Goal: Task Accomplishment & Management: Use online tool/utility

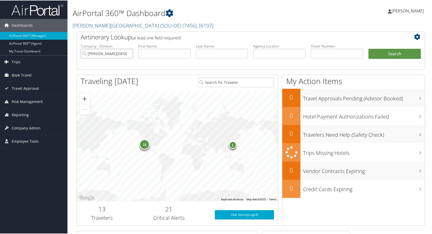
click at [129, 53] on input "Weber State University (SOU-OE)" at bounding box center [107, 53] width 52 height 10
click at [274, 51] on input "text" at bounding box center [279, 53] width 52 height 10
click at [320, 50] on input "text" at bounding box center [336, 53] width 52 height 10
click at [330, 54] on input "text" at bounding box center [336, 53] width 52 height 10
paste input "0067310332548"
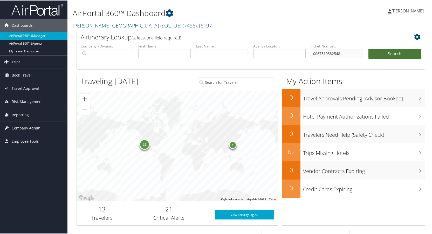
type input "0067310332548"
click at [401, 54] on button "Search" at bounding box center [394, 53] width 52 height 10
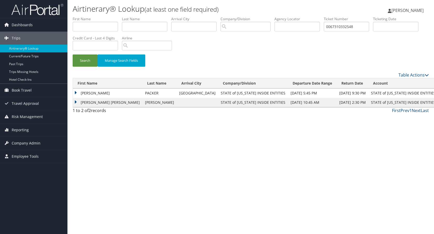
click at [76, 102] on td "ABIGAIL MARIE" at bounding box center [107, 102] width 69 height 9
click at [101, 113] on link "View" at bounding box center [100, 112] width 8 height 5
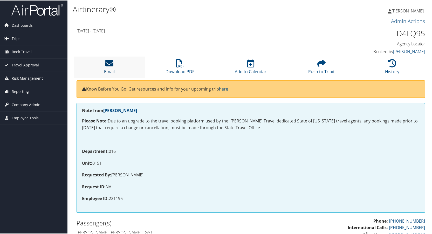
click at [108, 63] on icon at bounding box center [109, 63] width 8 height 8
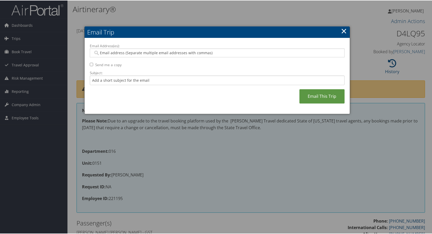
click at [111, 51] on input "Email Address(es):" at bounding box center [217, 52] width 248 height 5
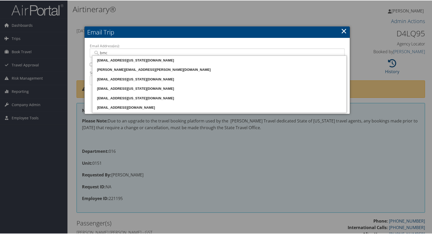
type input "bmck"
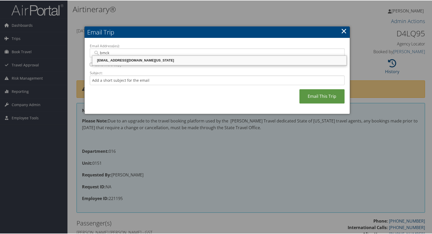
click at [109, 59] on div "[EMAIL_ADDRESS][DOMAIN_NAME][US_STATE]" at bounding box center [219, 59] width 252 height 5
type input "[EMAIL_ADDRESS][DOMAIN_NAME][US_STATE]"
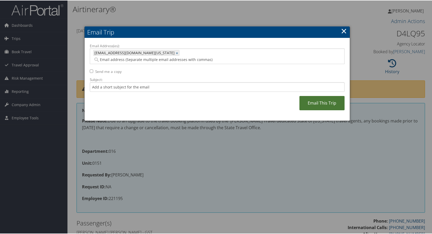
click at [308, 96] on link "Email This Trip" at bounding box center [321, 102] width 45 height 14
